Goal: Task Accomplishment & Management: Complete application form

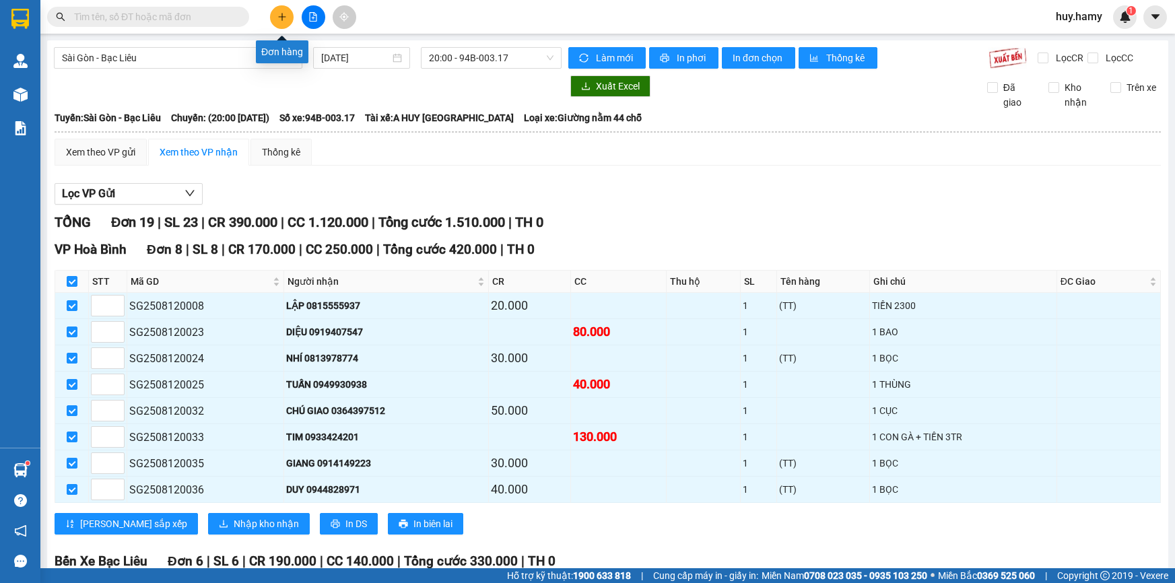
click at [283, 27] on button at bounding box center [282, 17] width 24 height 24
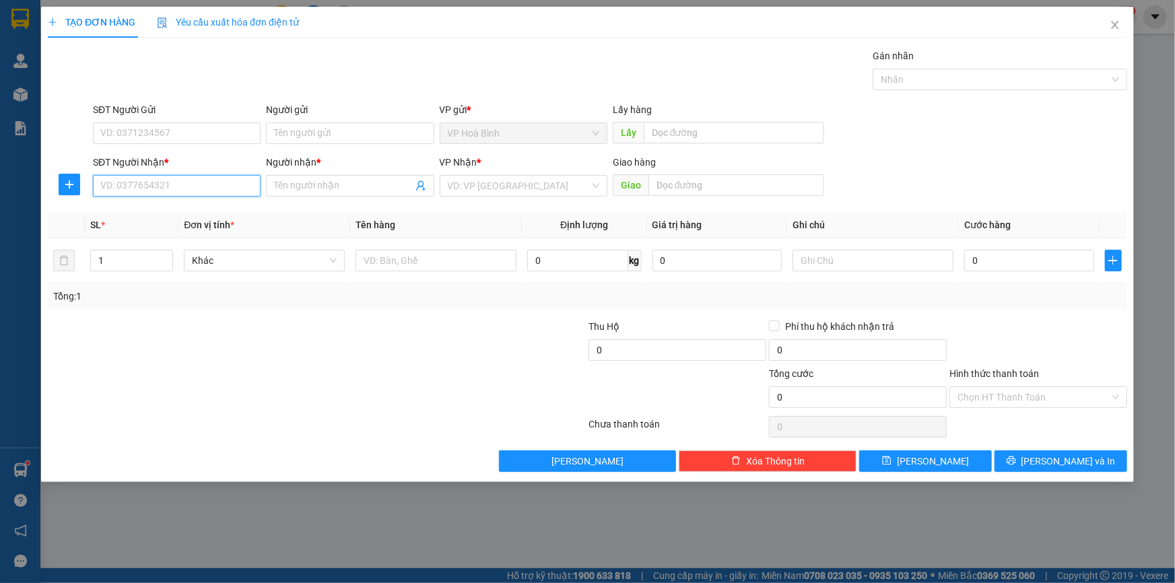
click at [147, 187] on input "SĐT Người Nhận *" at bounding box center [177, 186] width 168 height 22
click at [168, 217] on div "0886057187 - THUÝ" at bounding box center [177, 212] width 152 height 15
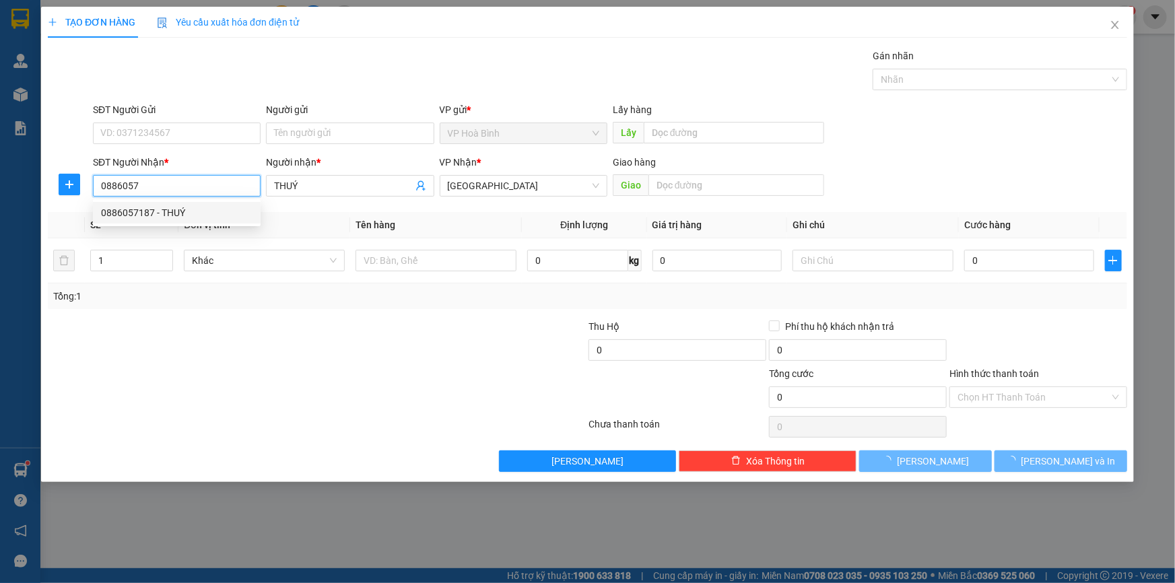
type input "0886057187"
type input "THUÝ"
type input "30.000"
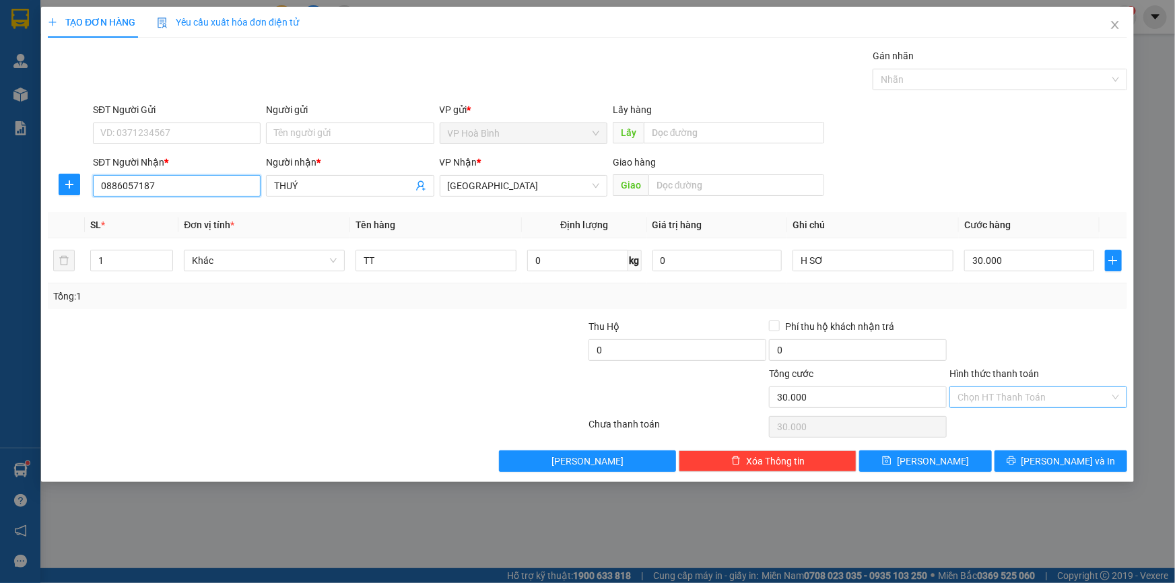
type input "0886057187"
click at [992, 387] on input "Hình thức thanh toán" at bounding box center [1034, 397] width 152 height 20
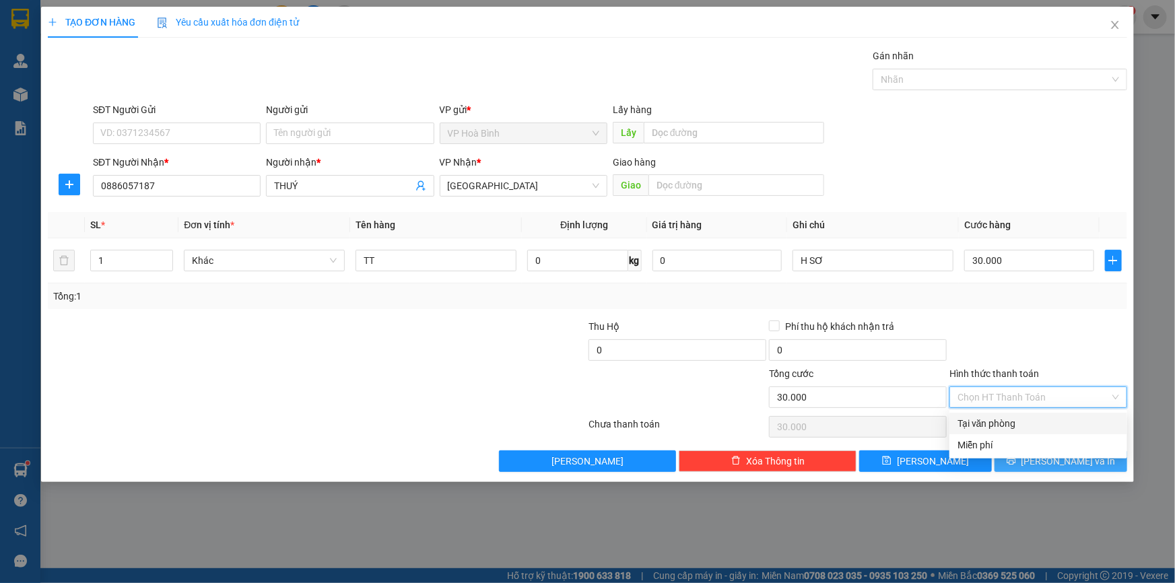
drag, startPoint x: 984, startPoint y: 421, endPoint x: 1065, endPoint y: 459, distance: 89.8
click at [997, 431] on div "Tại văn phòng" at bounding box center [1039, 424] width 178 height 22
type input "0"
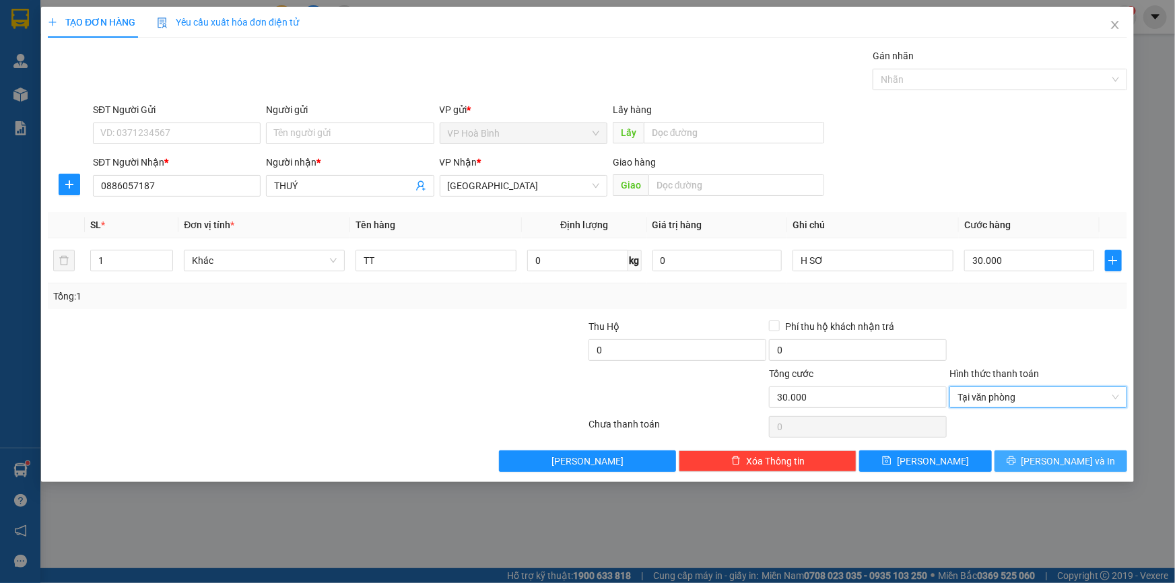
click at [1068, 461] on span "[PERSON_NAME] và In" at bounding box center [1069, 461] width 94 height 15
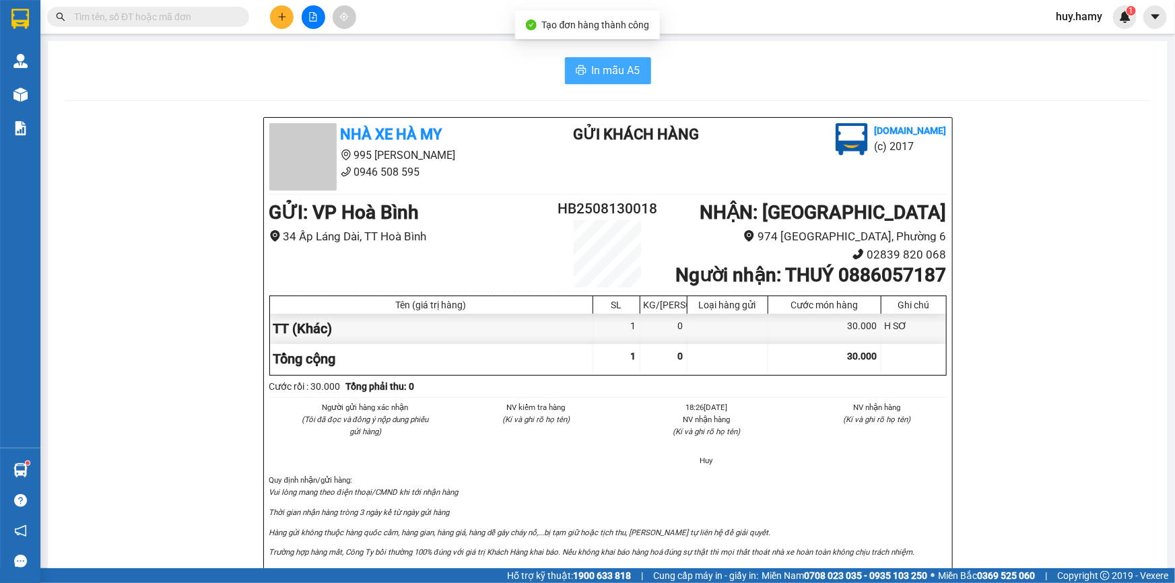
click at [626, 73] on span "In mẫu A5" at bounding box center [616, 70] width 48 height 17
click at [275, 15] on button at bounding box center [282, 17] width 24 height 24
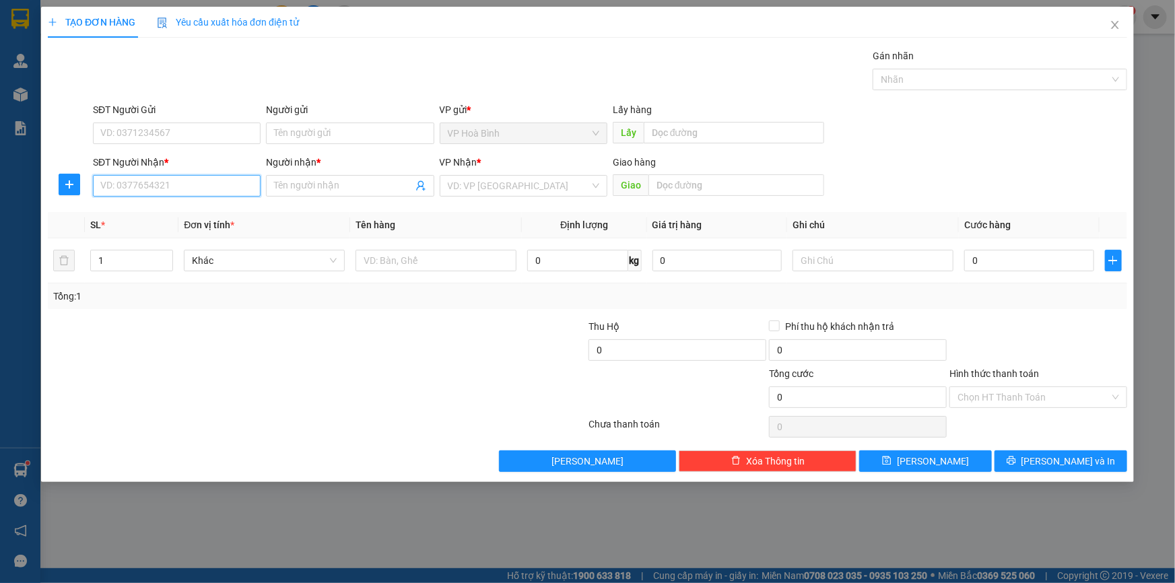
click at [141, 189] on input "SĐT Người Nhận *" at bounding box center [177, 186] width 168 height 22
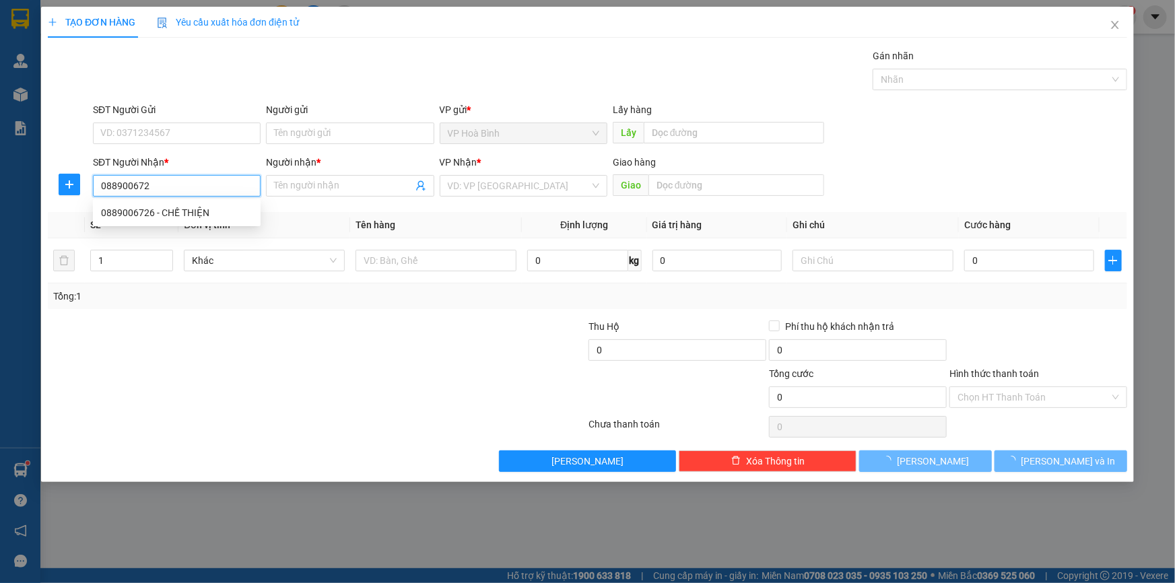
type input "0889006726"
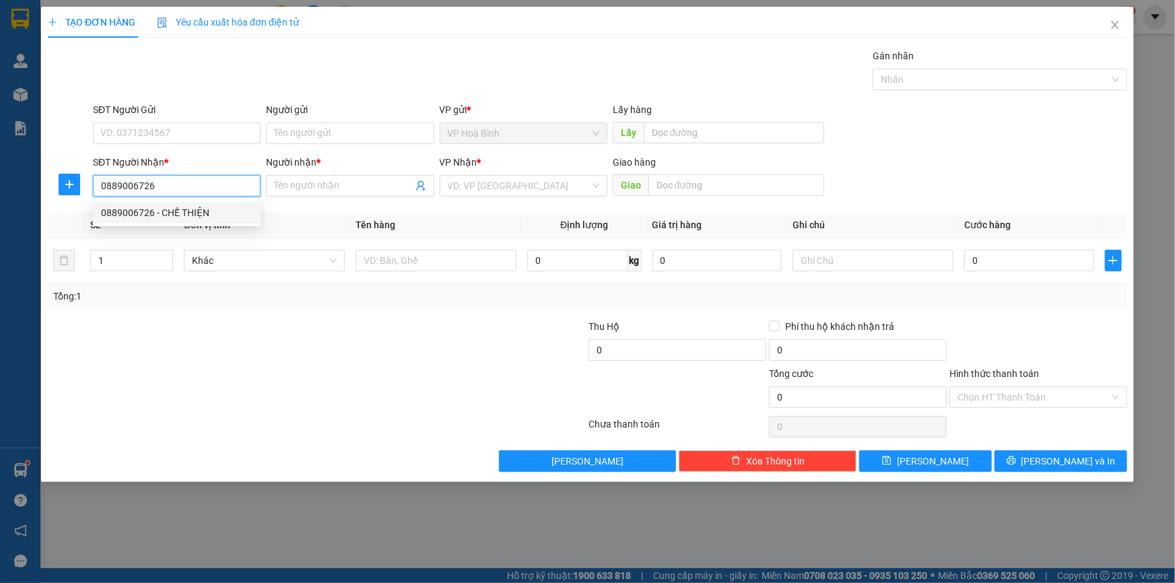
drag, startPoint x: 145, startPoint y: 215, endPoint x: 175, endPoint y: 151, distance: 70.8
click at [146, 213] on div "0889006726 - CHẾ THIỆN" at bounding box center [177, 212] width 152 height 15
type input "CHẾ THIỆN"
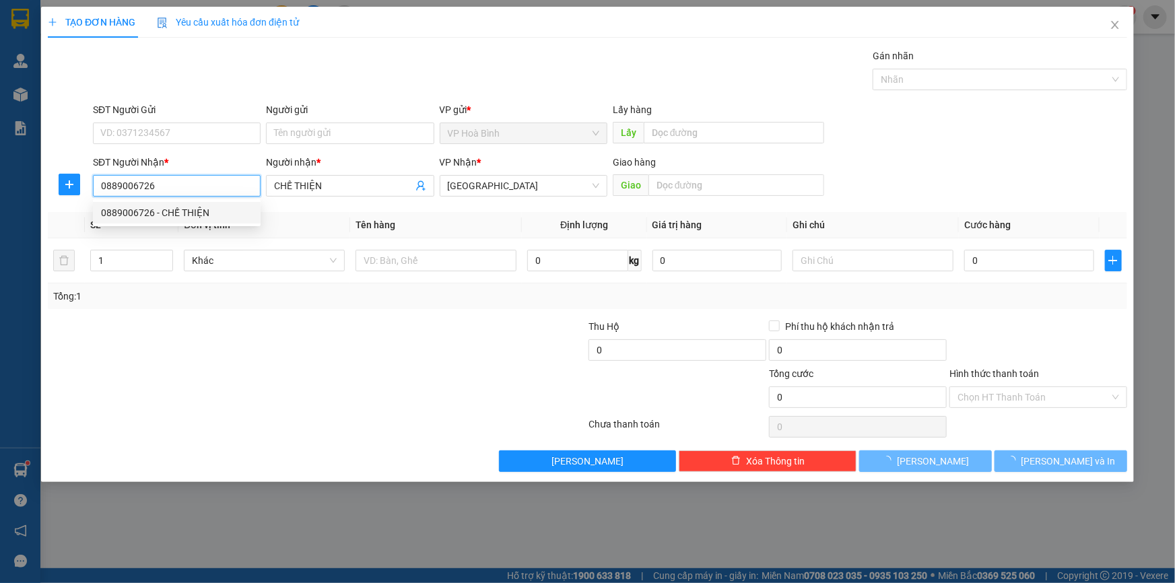
type input "140.000"
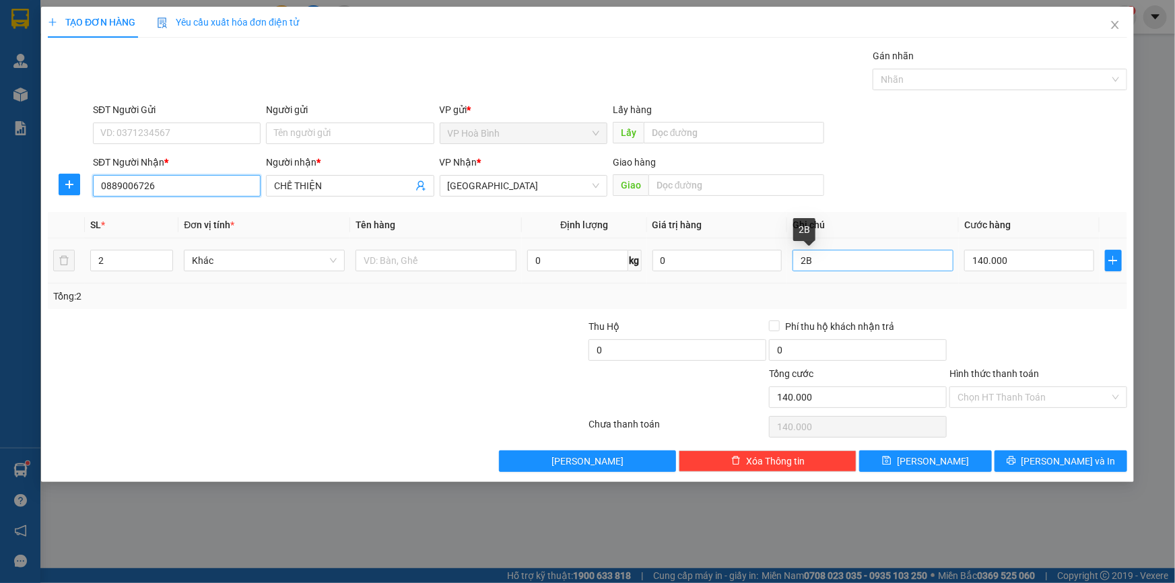
type input "0889006726"
click at [806, 262] on input "2B" at bounding box center [873, 261] width 161 height 22
click at [859, 264] on input "1B" at bounding box center [873, 261] width 161 height 22
type input "1B + 1B"
click at [1015, 260] on input "140.000" at bounding box center [1029, 261] width 130 height 22
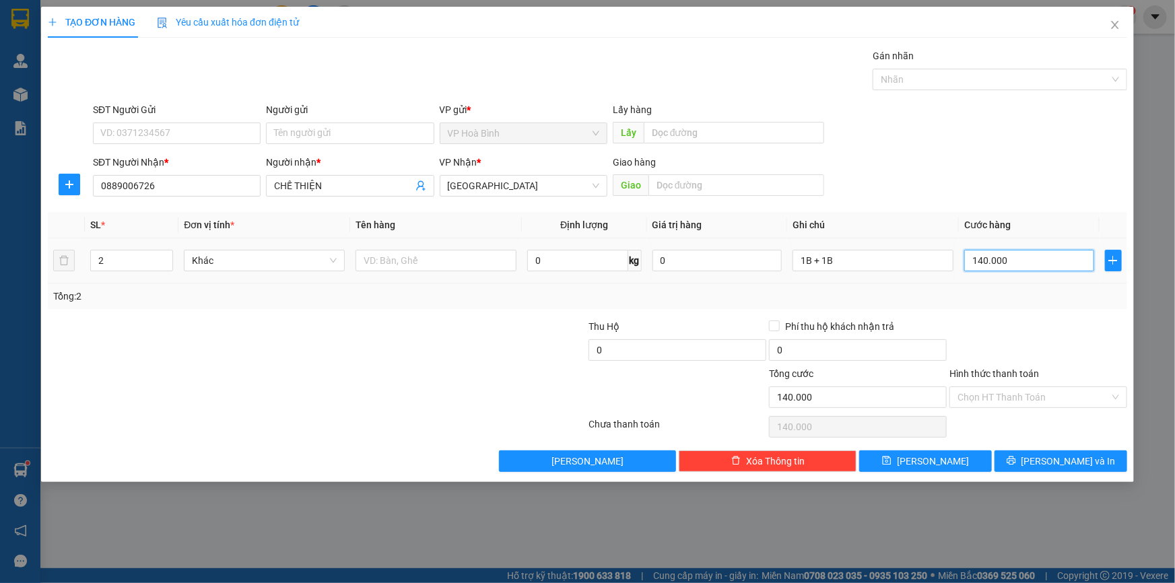
type input "1"
type input "10"
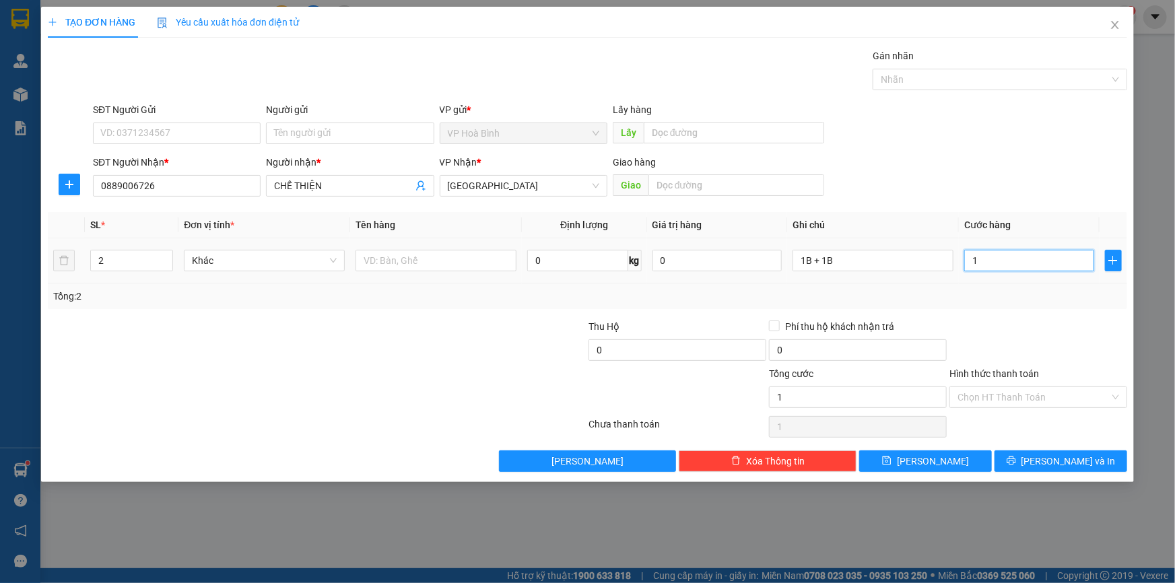
type input "10"
type input "100"
type input "1.000"
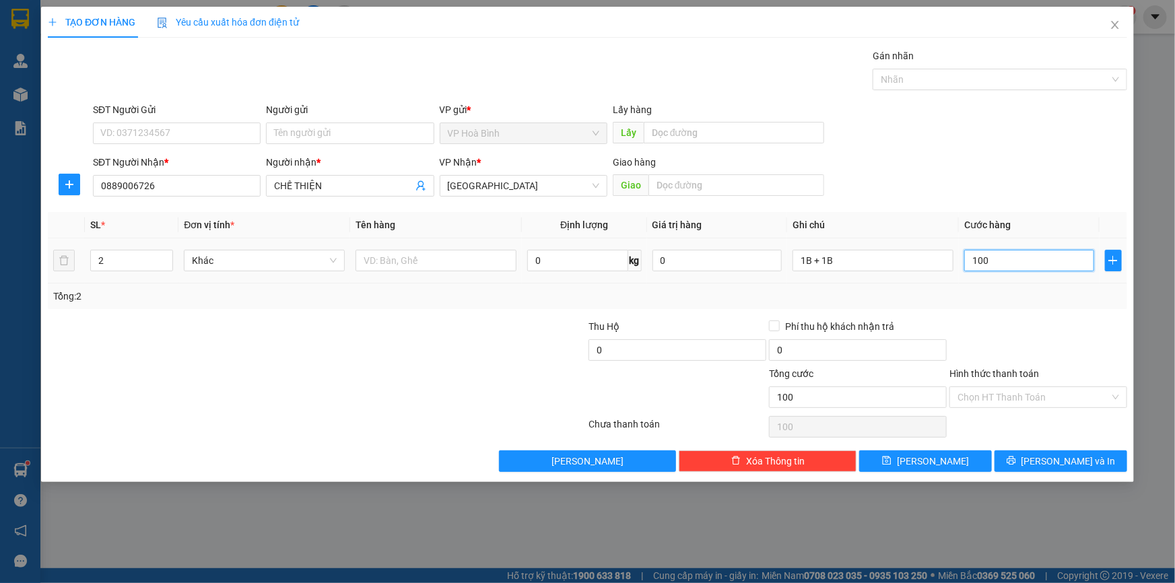
type input "1.000"
type input "10.000"
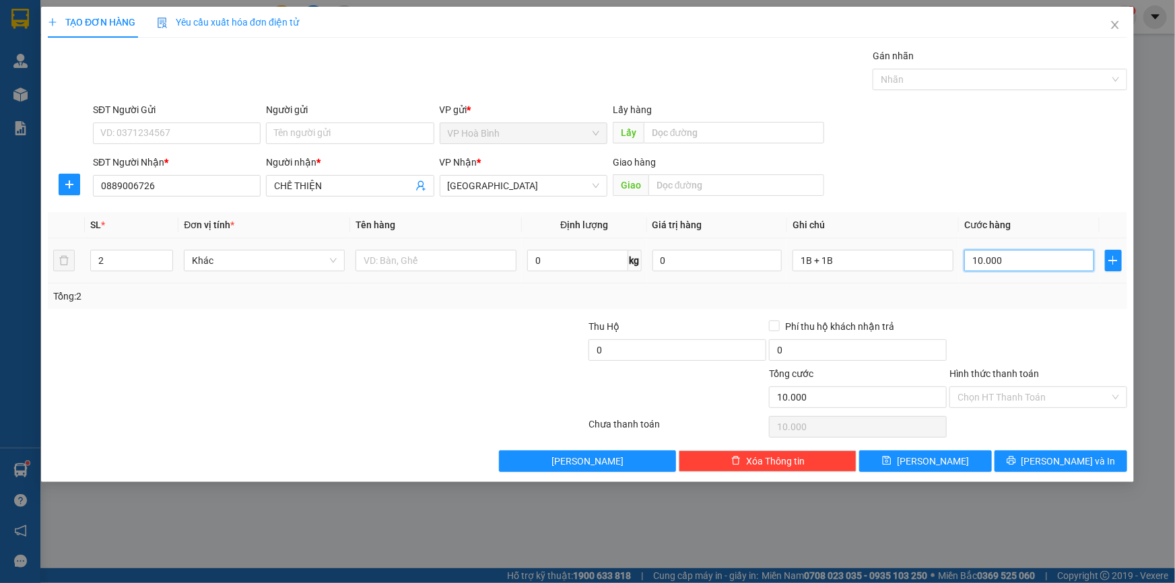
type input "100.000"
click at [891, 259] on input "1B + 1B" at bounding box center [873, 261] width 161 height 22
type input "1B + 1B T TÒA"
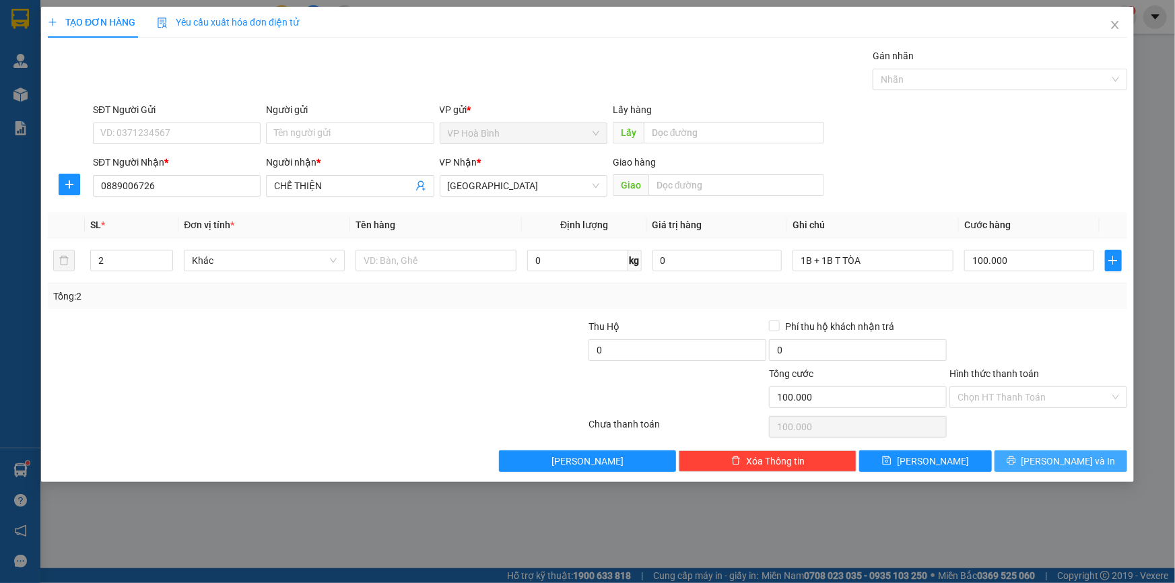
click at [1016, 465] on span "printer" at bounding box center [1011, 461] width 9 height 11
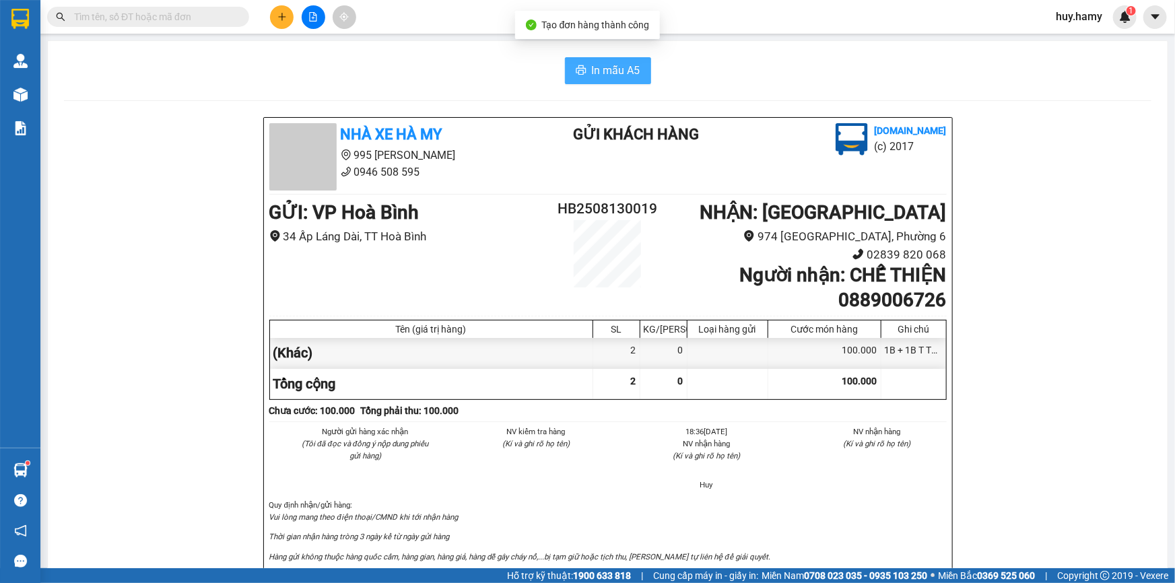
click at [628, 70] on span "In mẫu A5" at bounding box center [616, 70] width 48 height 17
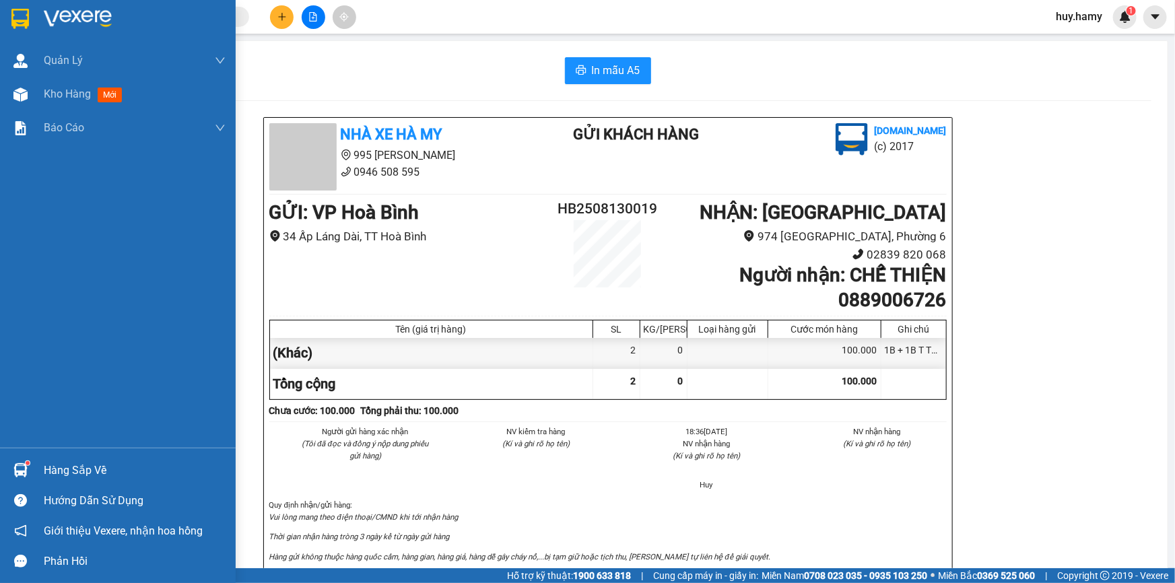
click at [81, 473] on div "Hàng sắp về" at bounding box center [135, 471] width 182 height 20
